Goal: Obtain resource: Obtain resource

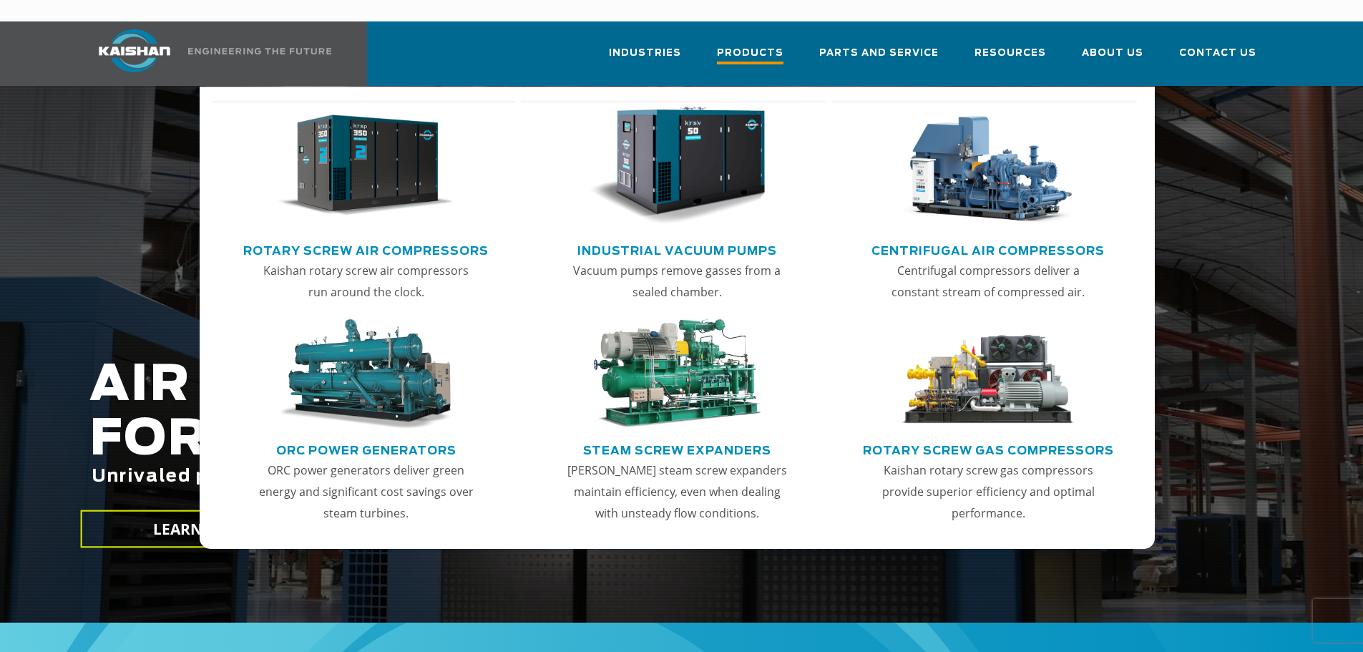
click at [766, 45] on span "Products" at bounding box center [750, 54] width 67 height 19
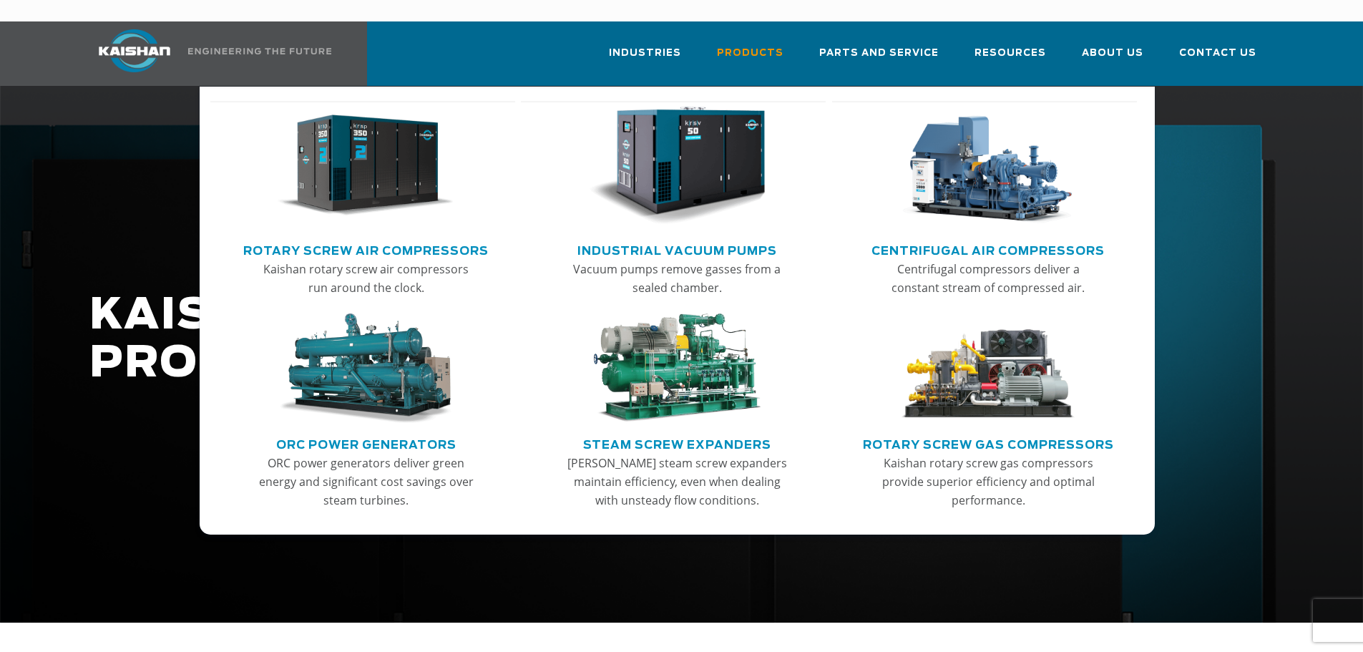
click at [390, 238] on link "Rotary Screw Air Compressors" at bounding box center [365, 248] width 245 height 21
click at [393, 162] on img "Main menu" at bounding box center [366, 166] width 176 height 119
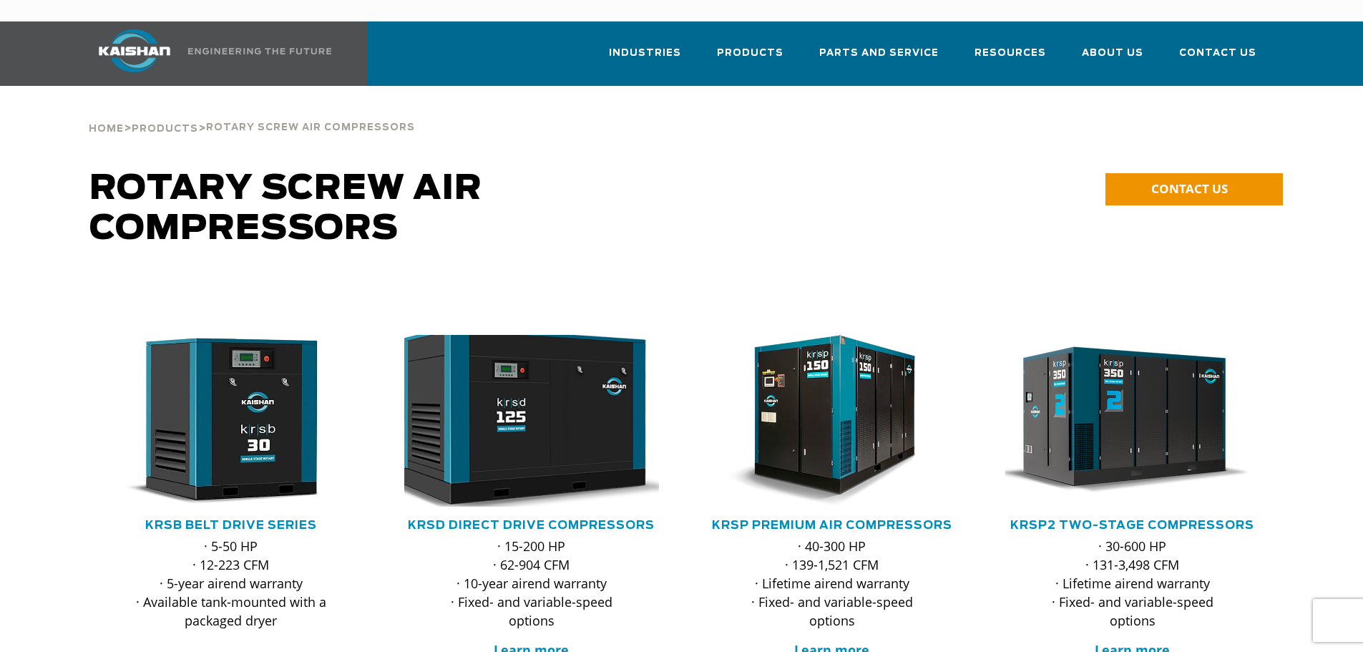
click at [547, 408] on img at bounding box center [521, 420] width 280 height 189
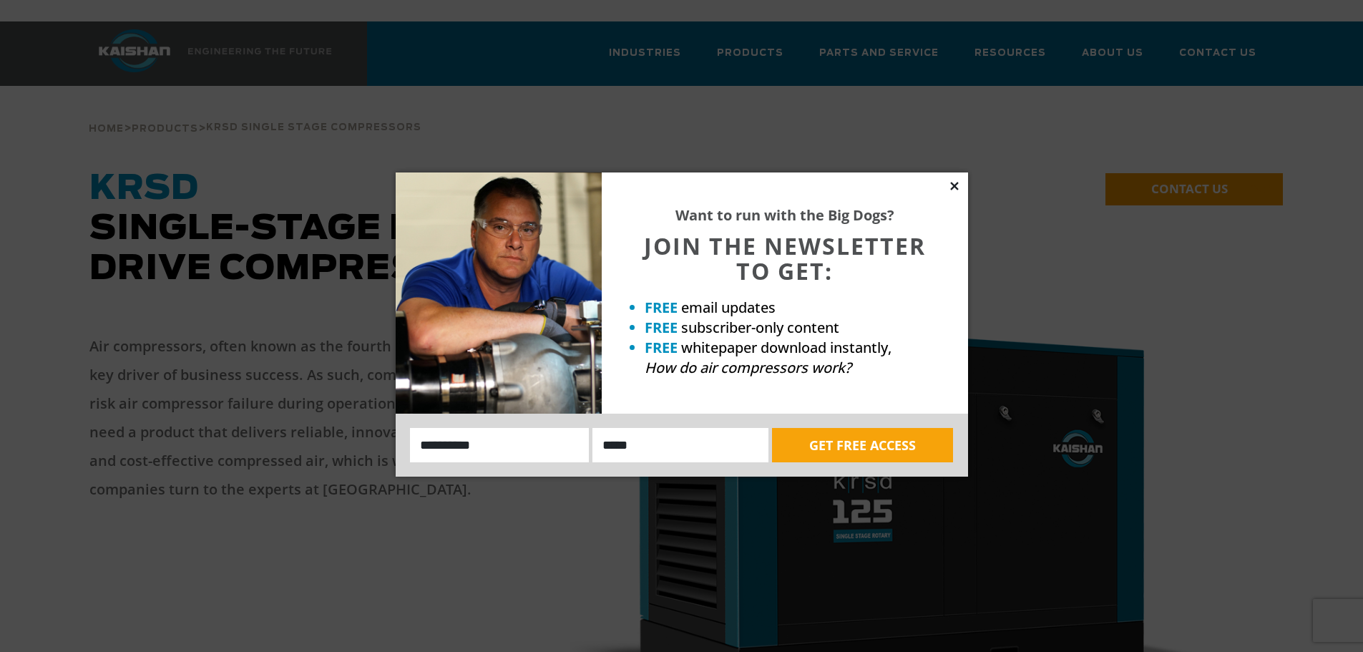
click at [956, 185] on icon at bounding box center [954, 186] width 8 height 8
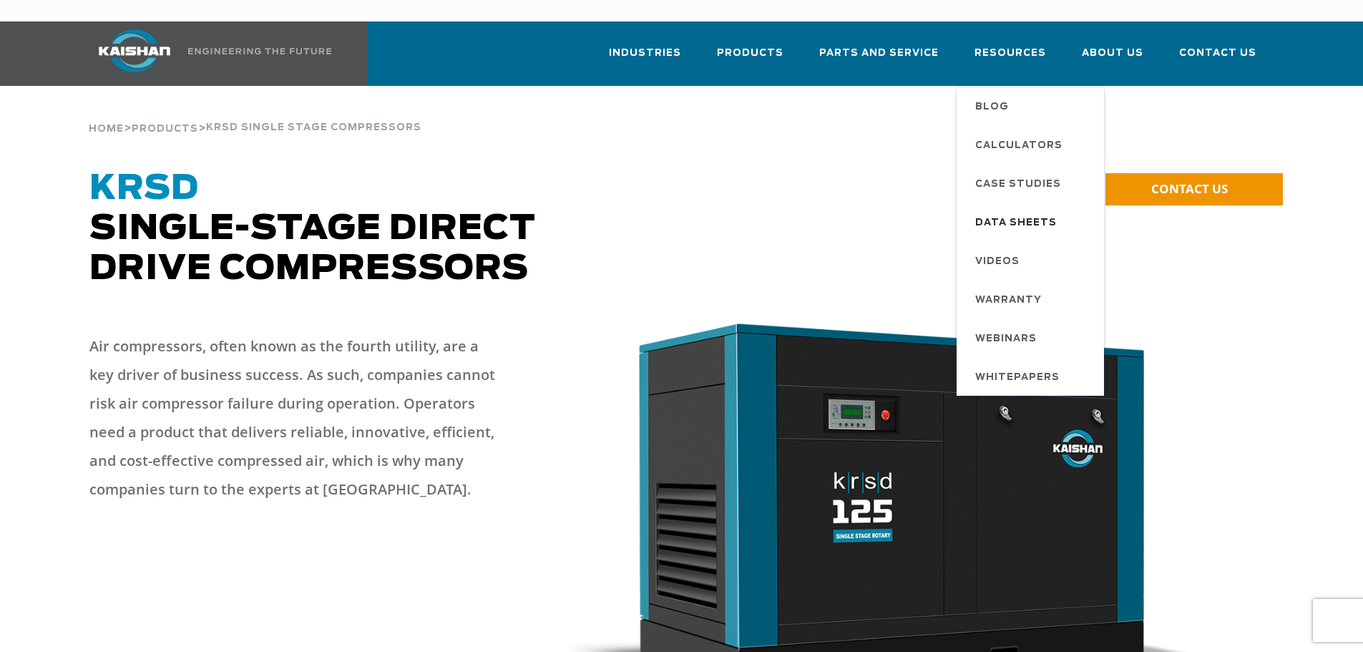
click at [1004, 211] on span "Data Sheets" at bounding box center [1016, 223] width 82 height 24
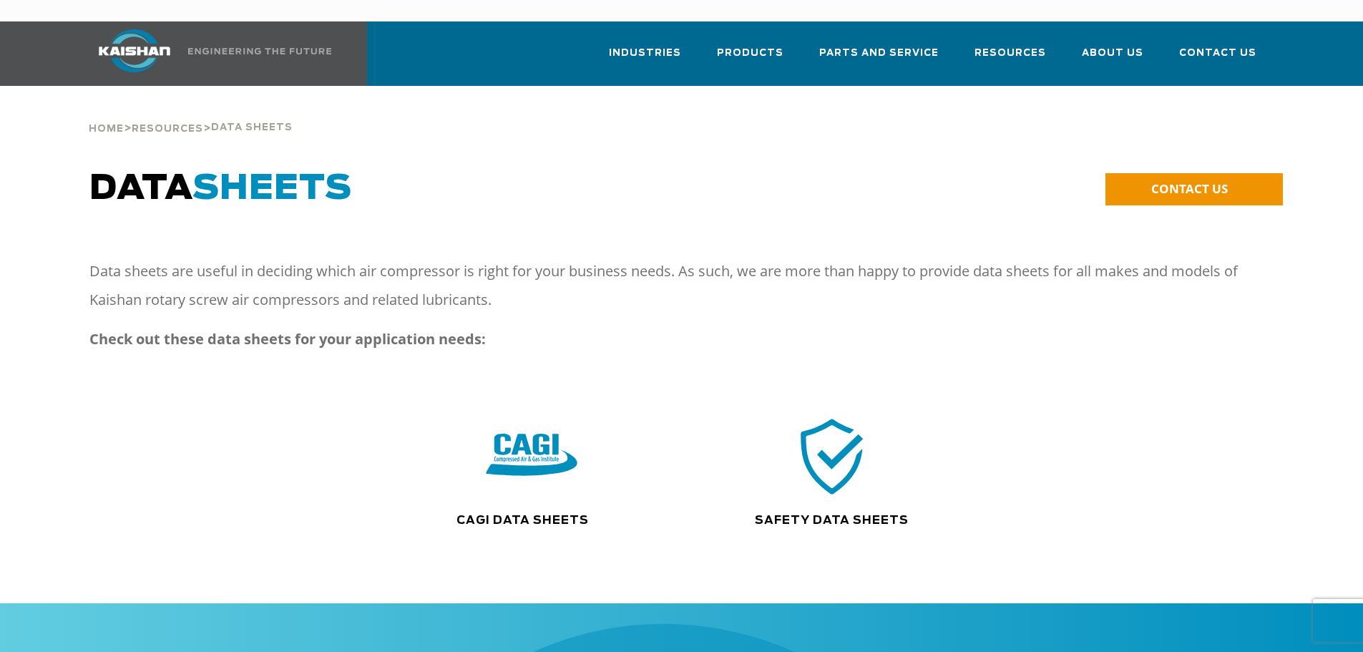
click at [519, 424] on img at bounding box center [532, 456] width 92 height 92
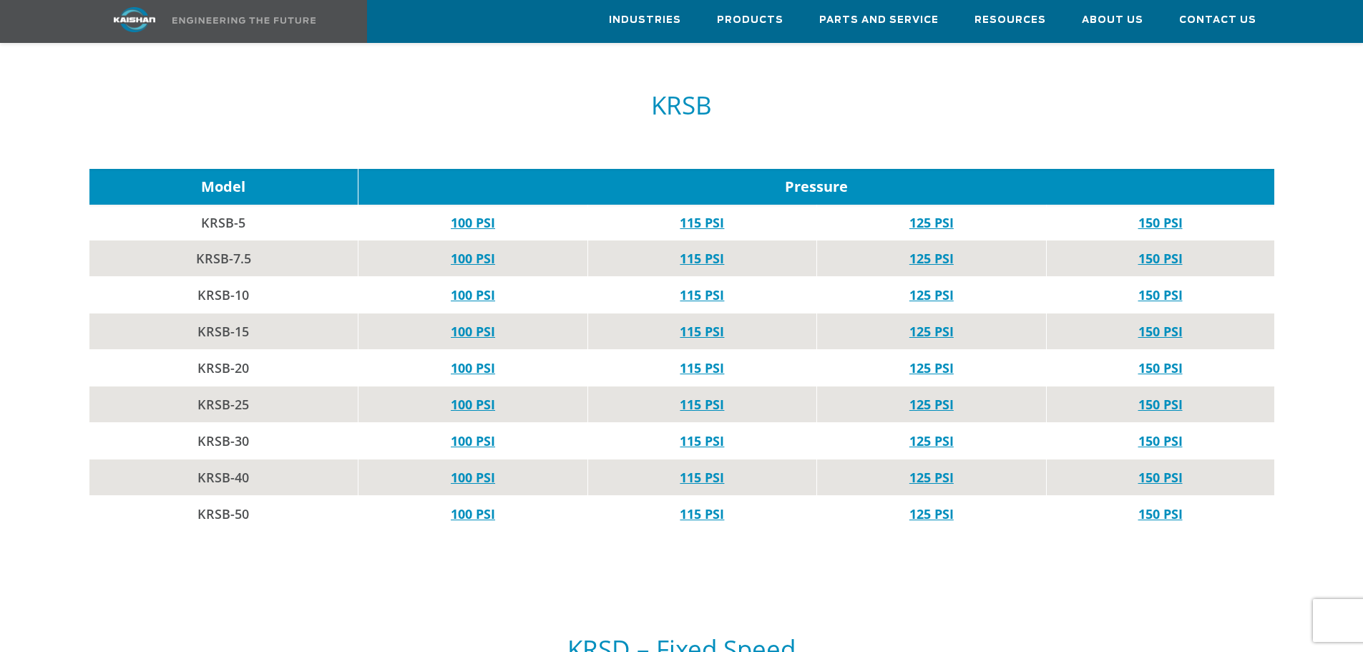
scroll to position [787, 0]
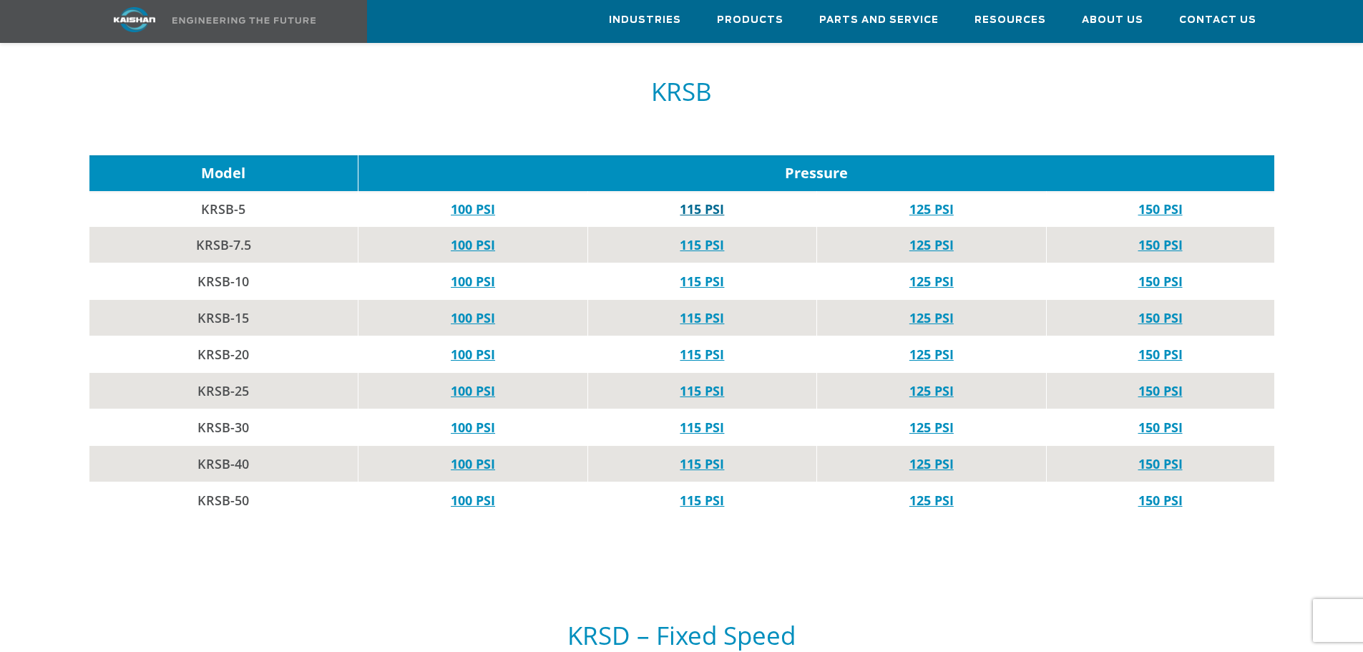
click at [694, 200] on link "115 PSI" at bounding box center [702, 208] width 44 height 17
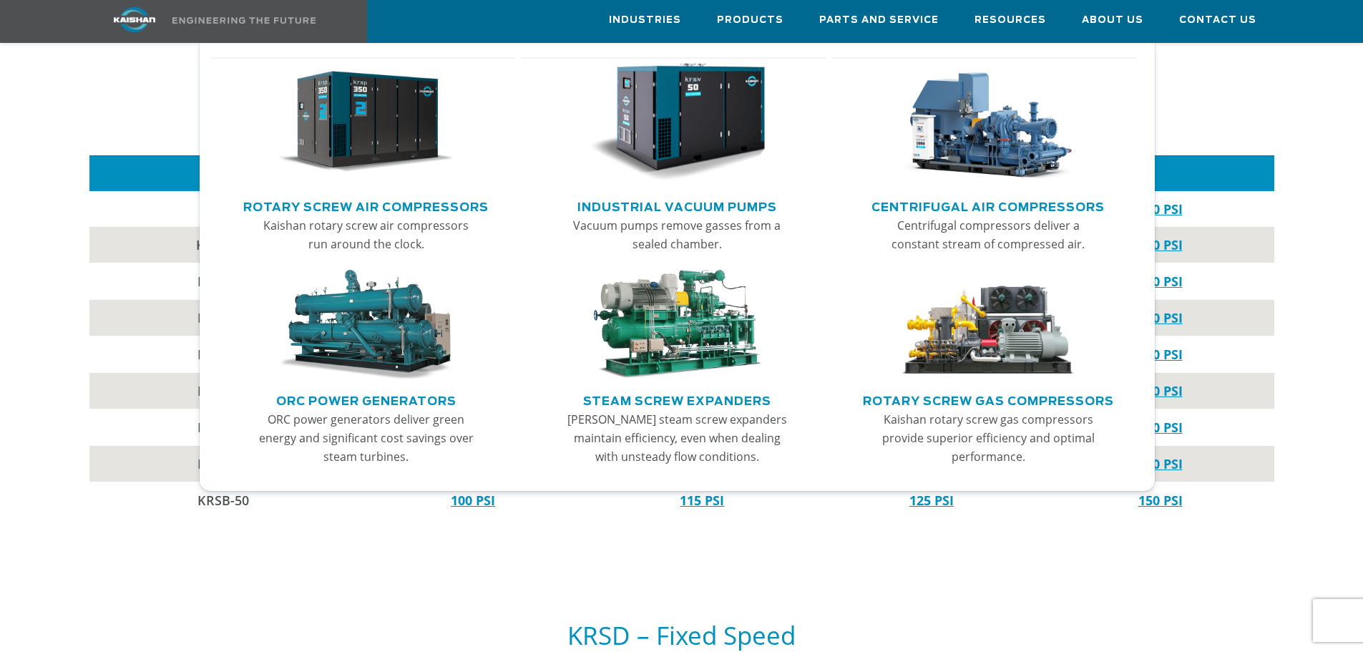
click at [687, 145] on img "Main menu" at bounding box center [677, 122] width 176 height 119
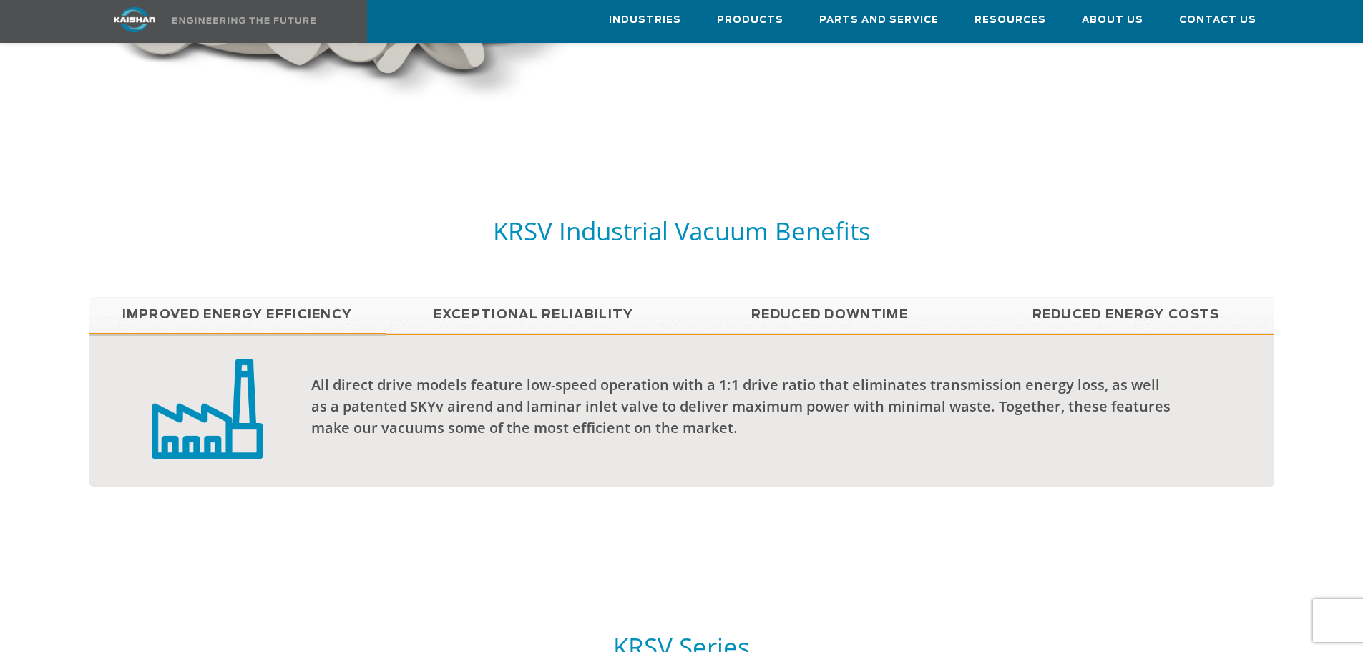
scroll to position [787, 0]
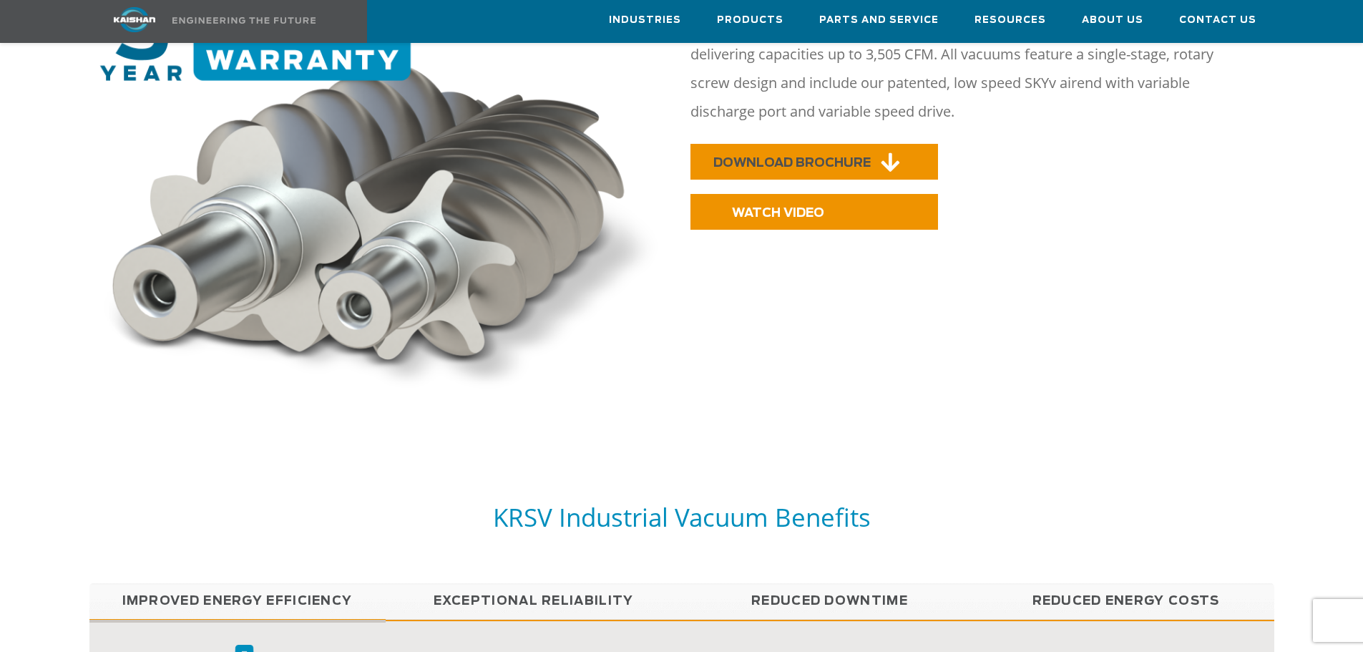
click at [786, 157] on span "DOWNLOAD BROCHURE" at bounding box center [791, 163] width 157 height 12
